Goal: Information Seeking & Learning: Learn about a topic

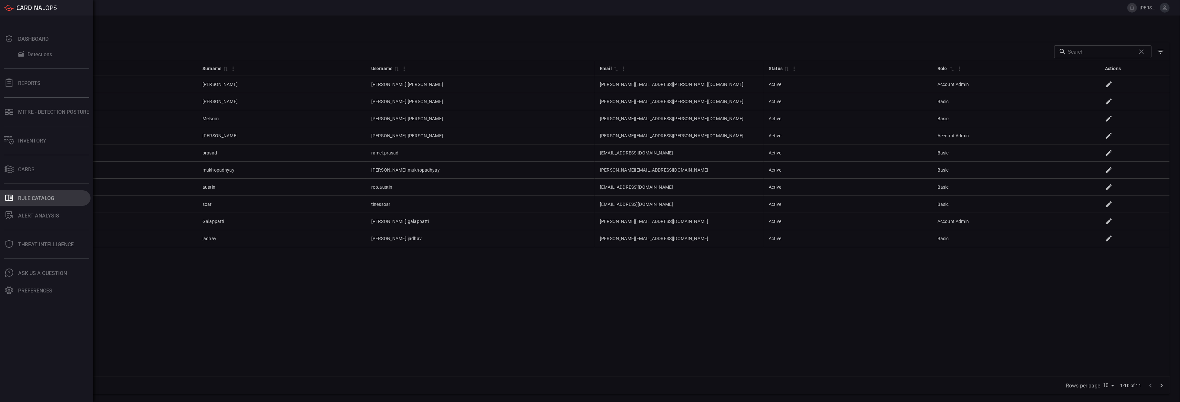
click at [31, 197] on div "Rule Catalog" at bounding box center [36, 198] width 36 height 6
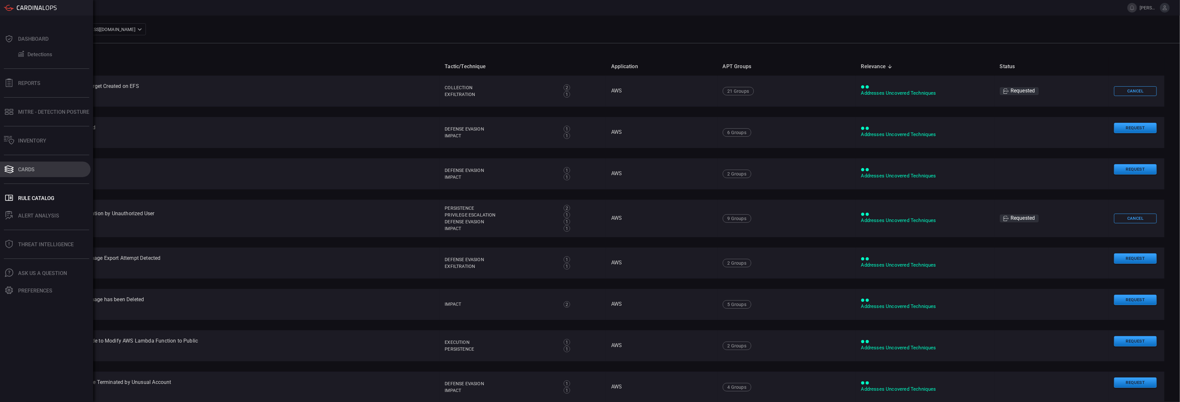
click at [15, 172] on button "Cards" at bounding box center [45, 170] width 91 height 16
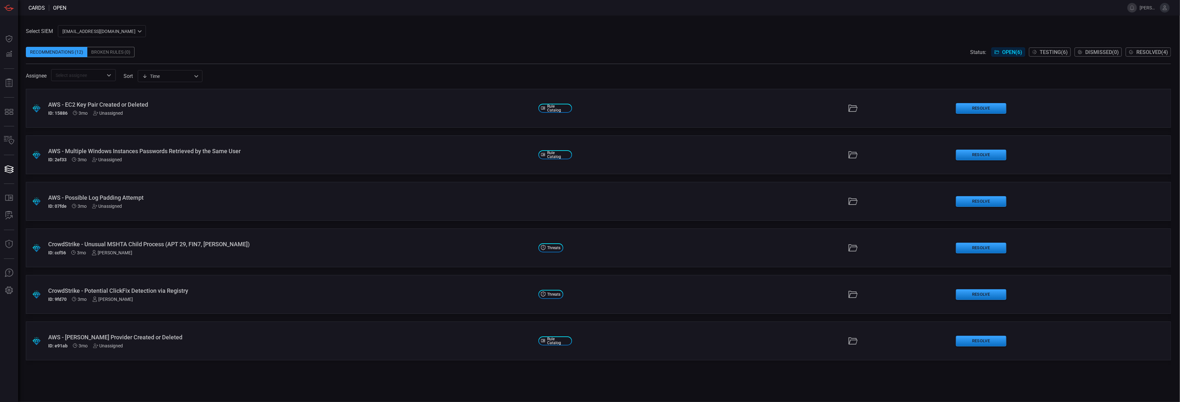
click at [1057, 54] on span "Testing ( 6 )" at bounding box center [1054, 52] width 28 height 6
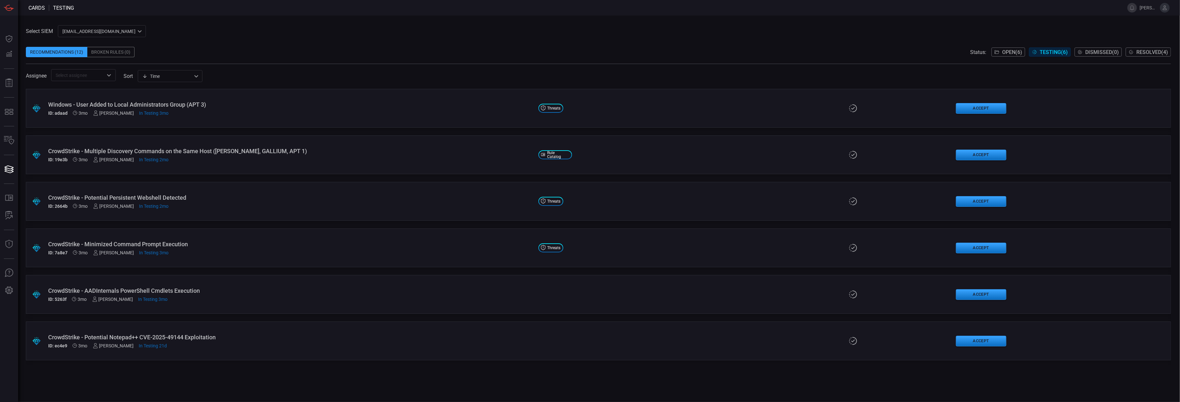
click at [198, 203] on div "CrowdStrike - Potential Persistent Webshell Detected ID: 2664b 3mo [PERSON_NAME…" at bounding box center [290, 201] width 485 height 15
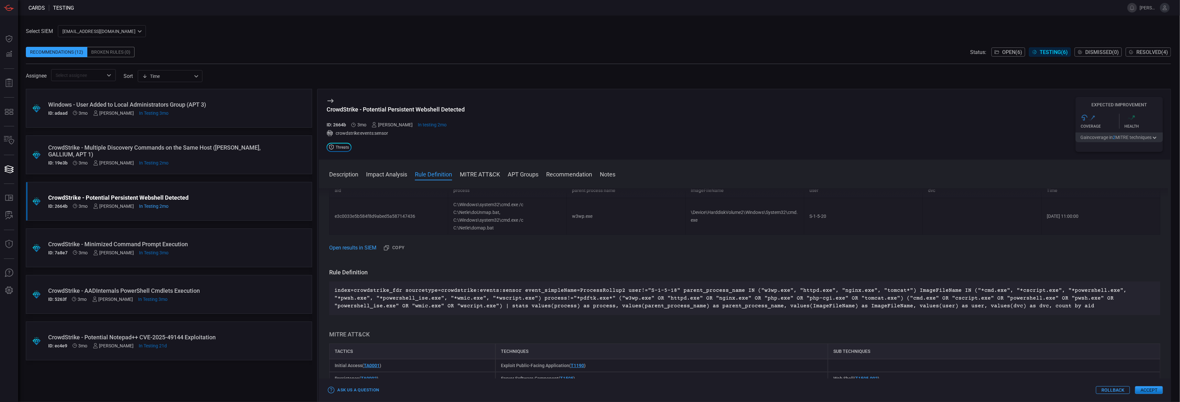
scroll to position [184, 0]
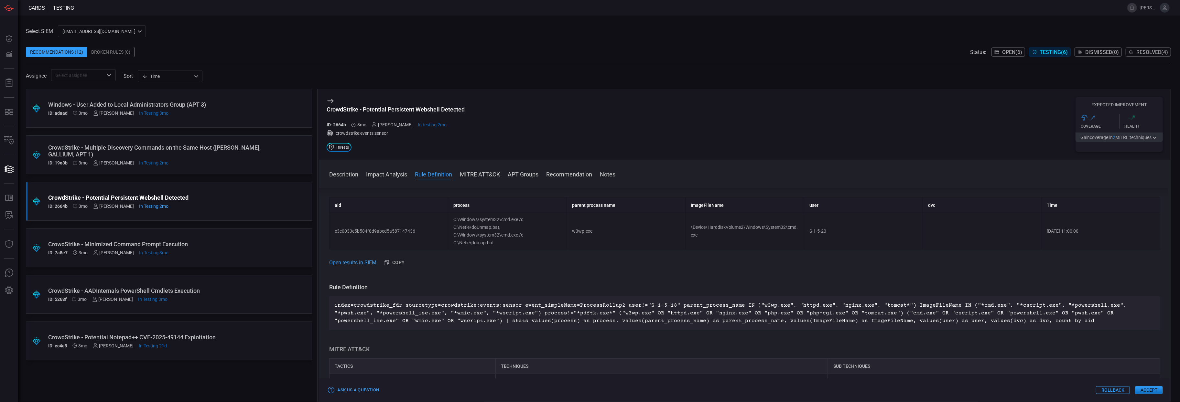
drag, startPoint x: 456, startPoint y: 219, endPoint x: 504, endPoint y: 237, distance: 50.9
click at [504, 237] on td "C:\Windows\system32\cmd.exe /c C:\Netle\doUnmap.bat, C:\Windows\system32\cmd.ex…" at bounding box center [507, 231] width 119 height 37
drag, startPoint x: 501, startPoint y: 244, endPoint x: 466, endPoint y: 228, distance: 38.9
click at [466, 228] on td "C:\Windows\system32\cmd.exe /c C:\Netle\doUnmap.bat, C:\Windows\system32\cmd.ex…" at bounding box center [507, 231] width 119 height 37
click at [510, 291] on h3 "Rule Definition" at bounding box center [744, 288] width 831 height 8
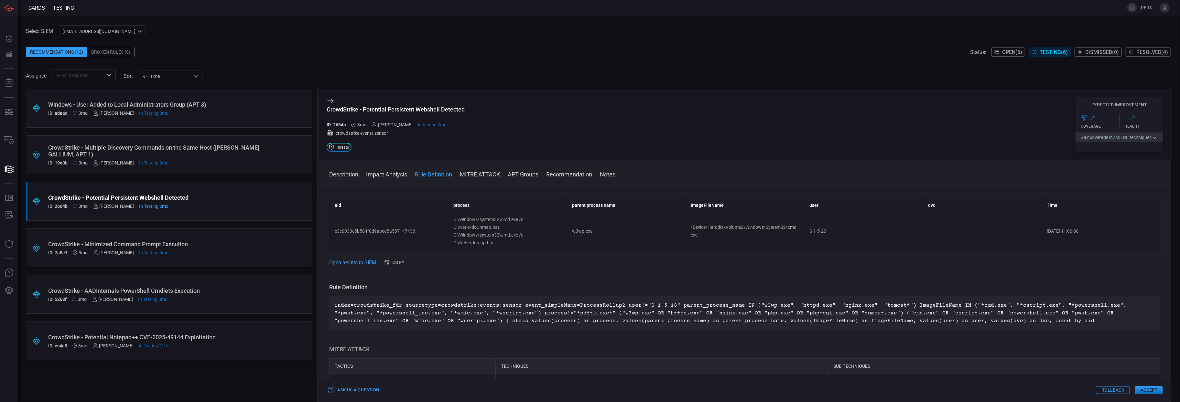
click at [1134, 134] on button "Gain coverage in 2 MITRE technique s" at bounding box center [1119, 138] width 87 height 10
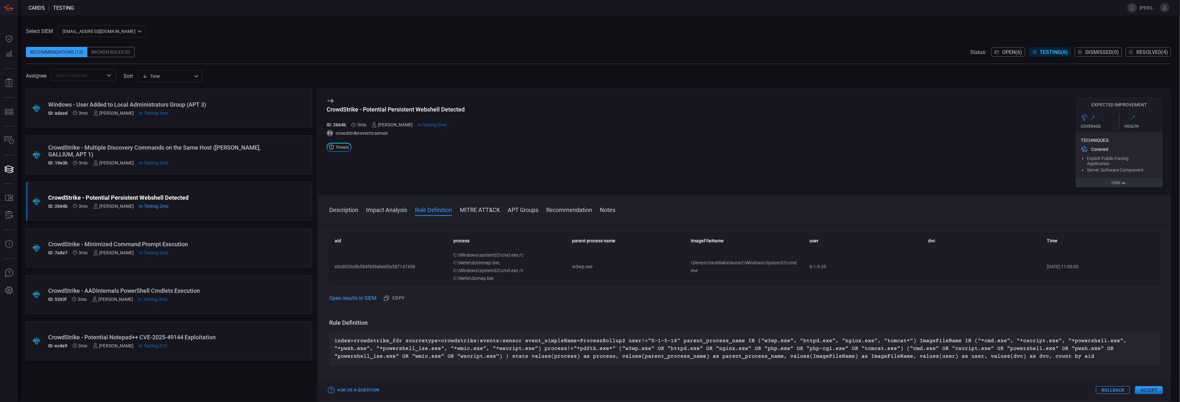
click at [1129, 184] on button "Hide" at bounding box center [1119, 183] width 87 height 10
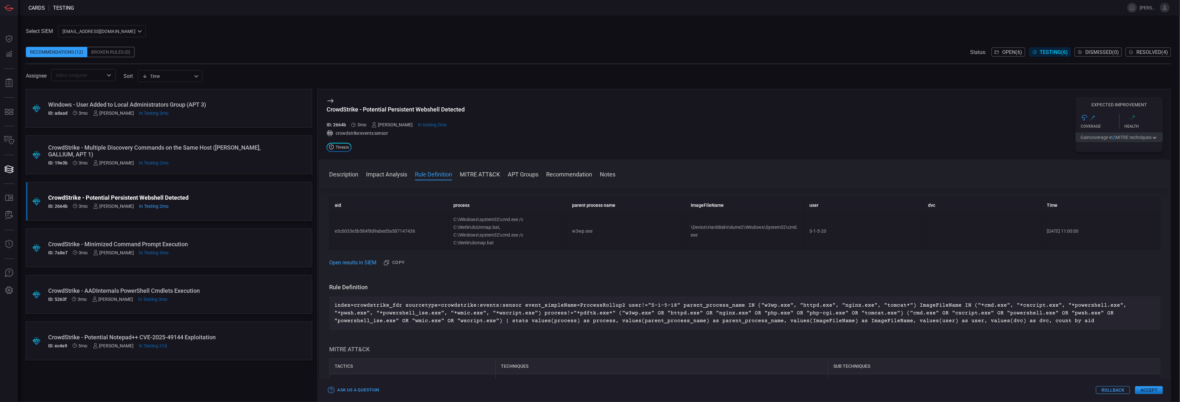
click at [1133, 140] on button "Gain coverage in 2 MITRE technique s" at bounding box center [1119, 138] width 87 height 10
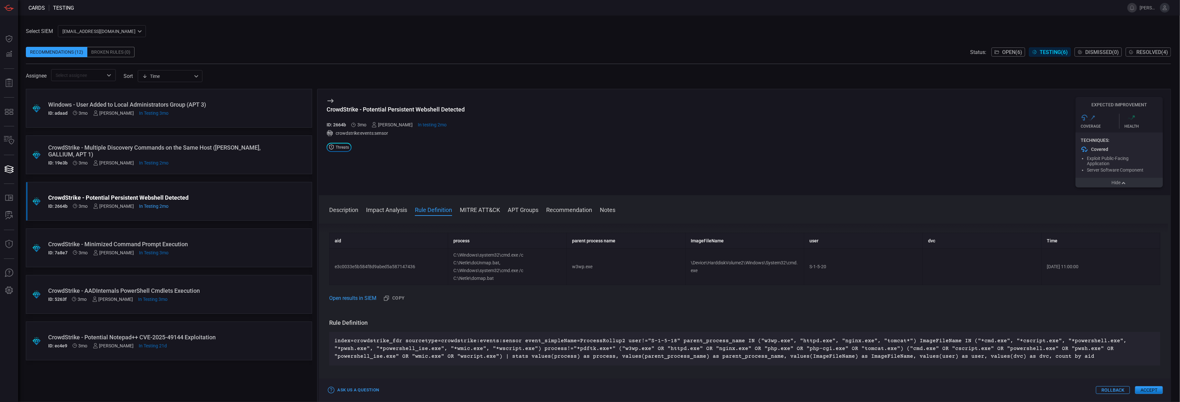
click at [1149, 56] on button "Resolved ( 4 )" at bounding box center [1148, 52] width 45 height 9
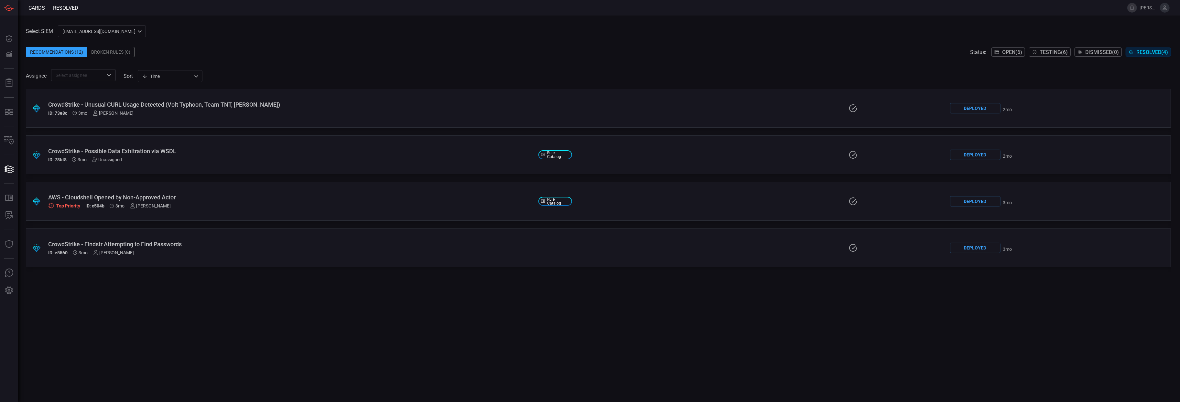
click at [180, 197] on div "AWS - Cloudshell Opened by Non-Approved Actor" at bounding box center [290, 197] width 485 height 7
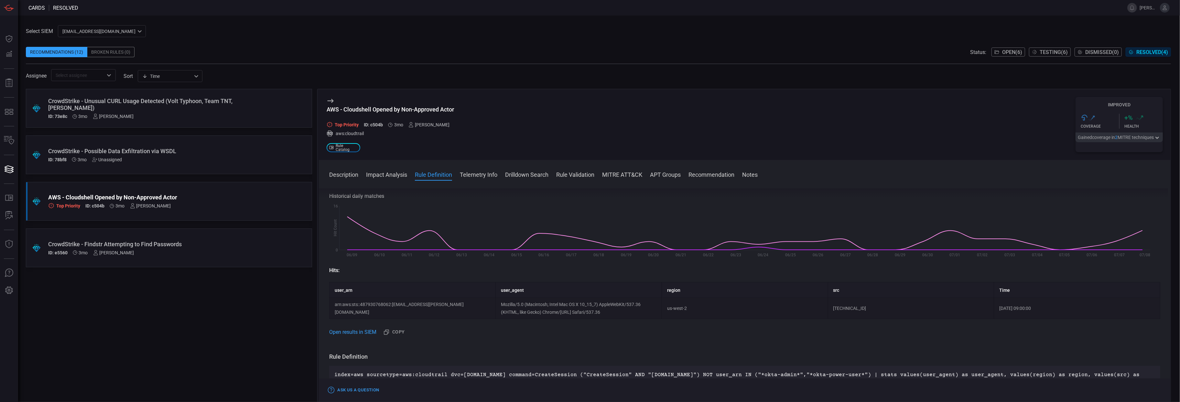
scroll to position [91, 0]
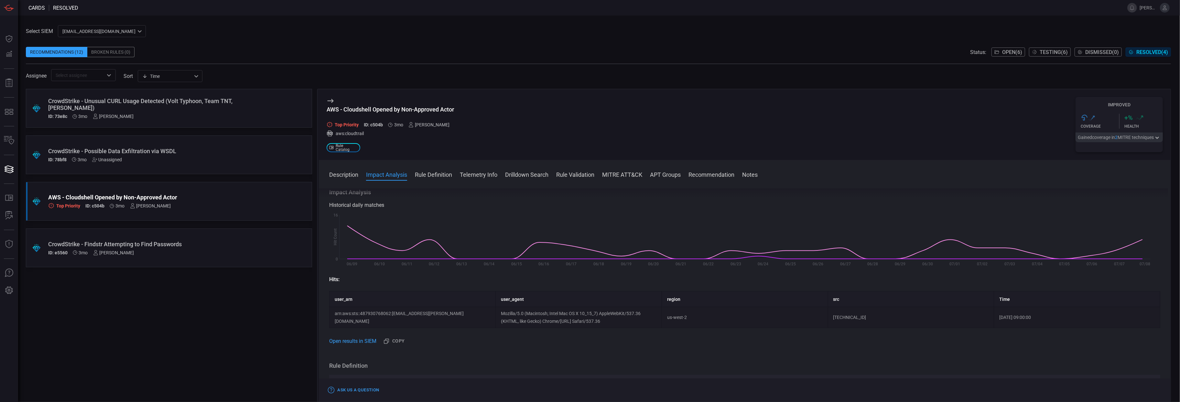
click at [77, 290] on div ".suggested_cards_icon{fill:url(#suggested_cards_icon);} CrowdStrike - Unusual C…" at bounding box center [169, 245] width 286 height 313
